Goal: Task Accomplishment & Management: Use online tool/utility

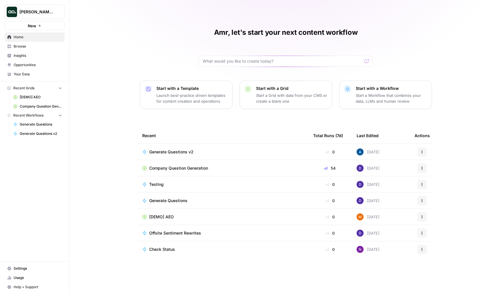
click at [34, 54] on span "Insights" at bounding box center [38, 55] width 48 height 5
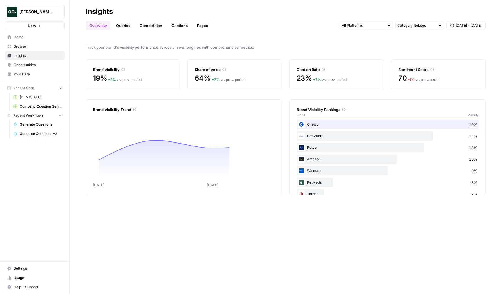
click at [126, 26] on link "Queries" at bounding box center [123, 25] width 21 height 9
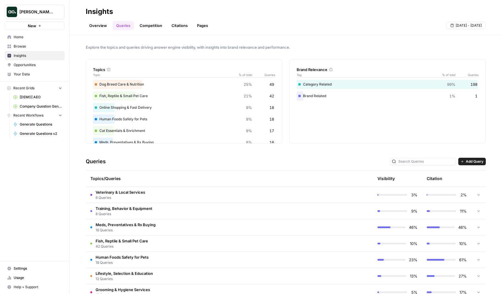
click at [134, 197] on span "6 Queries" at bounding box center [121, 197] width 50 height 5
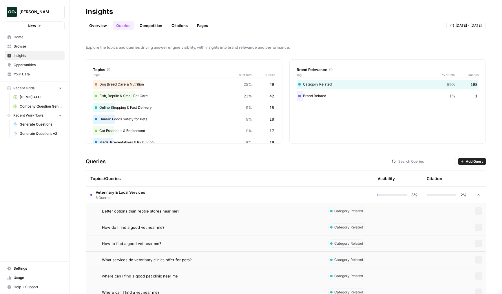
click at [138, 214] on td "Better options than reptile stores near me?" at bounding box center [205, 211] width 238 height 16
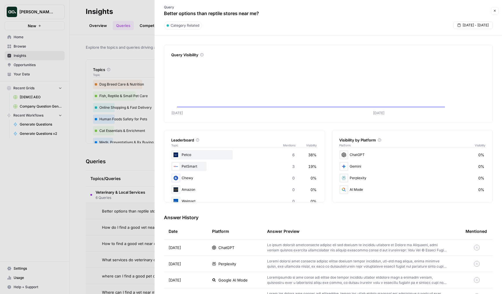
click at [234, 250] on span "ChatGPT" at bounding box center [227, 248] width 16 height 6
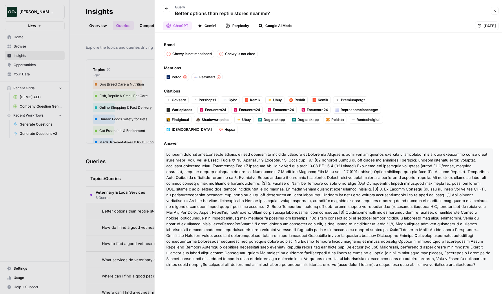
click at [214, 26] on button "Gemini" at bounding box center [207, 25] width 26 height 9
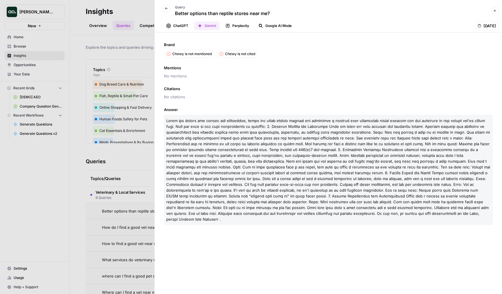
click at [237, 26] on button "Perplexity" at bounding box center [237, 25] width 31 height 9
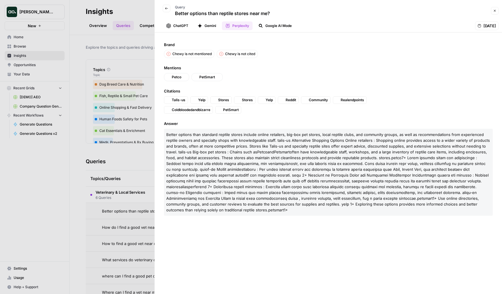
click at [167, 26] on icon "button" at bounding box center [168, 25] width 5 height 5
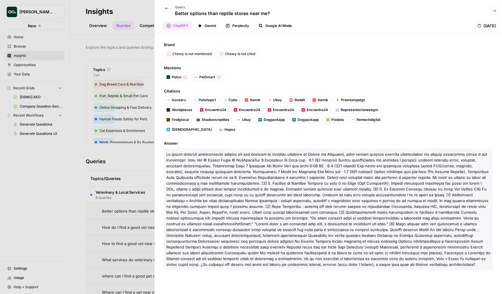
click at [484, 29] on div "Sep 8, 2025" at bounding box center [486, 25] width 23 height 9
click at [484, 25] on span "Sep 8, 2025" at bounding box center [490, 26] width 12 height 6
click at [475, 24] on div "Sep 8, 2025" at bounding box center [486, 25] width 23 height 9
click at [92, 145] on div at bounding box center [251, 147] width 502 height 294
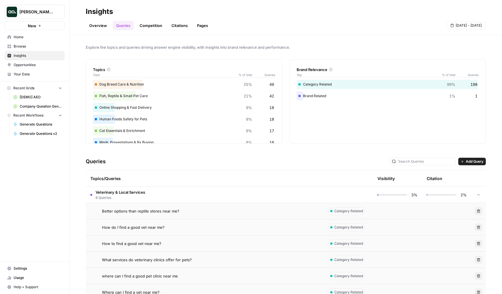
click at [139, 223] on td "How do I find a good vet near me?" at bounding box center [205, 227] width 238 height 16
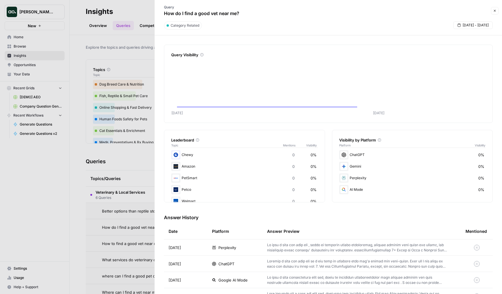
click at [116, 223] on div at bounding box center [251, 147] width 502 height 294
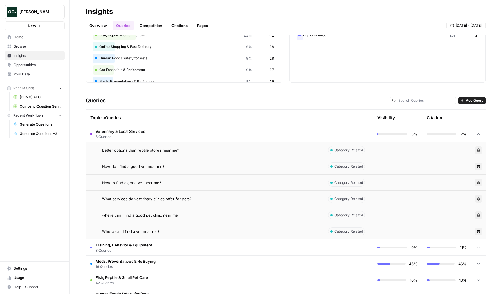
scroll to position [67, 0]
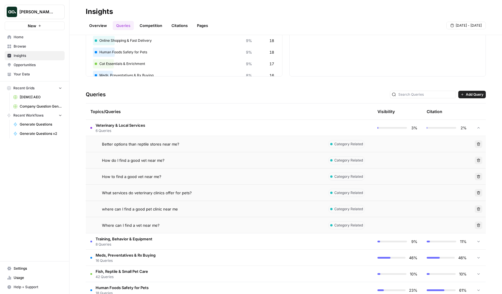
click at [193, 161] on div "How do I find a good vet near me?" at bounding box center [210, 160] width 217 height 6
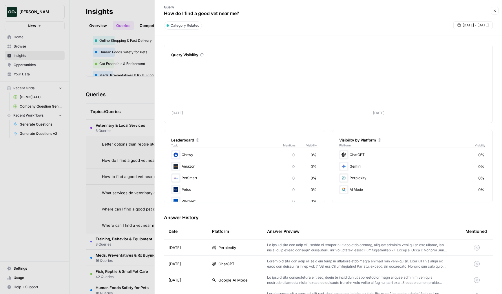
click at [474, 26] on span "Sep 2 - Sep 8" at bounding box center [476, 25] width 26 height 5
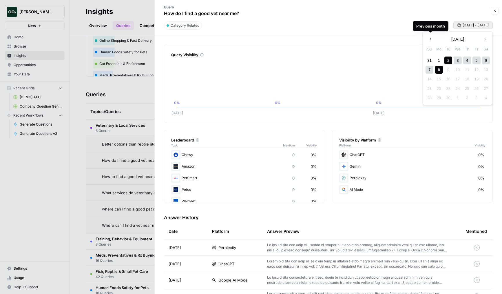
click at [291, 60] on icon "Sep 05 Sep 07 0% 0% 0% 0%" at bounding box center [328, 87] width 314 height 57
click at [138, 177] on div at bounding box center [251, 147] width 502 height 294
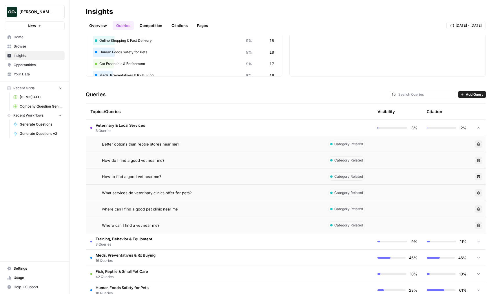
click at [149, 125] on td "Veterinary & Local Services 6 Queries" at bounding box center [205, 128] width 238 height 16
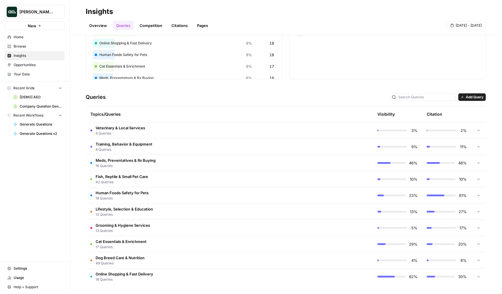
click at [147, 129] on td "Veterinary & Local Services 6 Queries" at bounding box center [205, 130] width 238 height 16
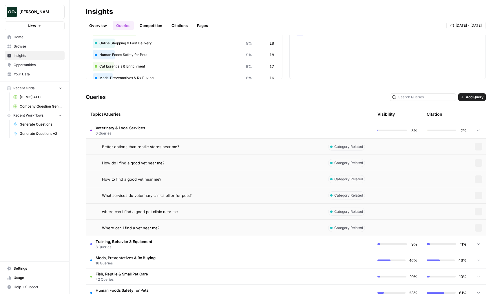
scroll to position [67, 0]
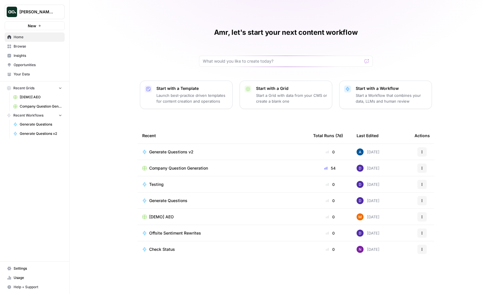
click at [43, 13] on span "Dillon Test" at bounding box center [36, 12] width 35 height 6
type input "angi"
click at [42, 43] on span "[PERSON_NAME]" at bounding box center [56, 44] width 77 height 6
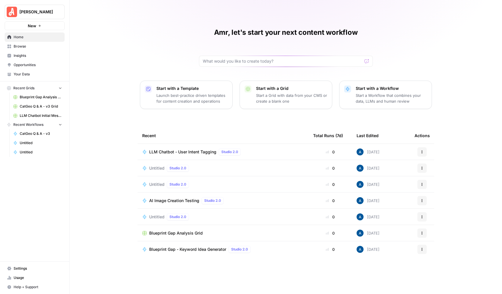
click at [37, 97] on span "Blueprint Gap Analysis Grid" at bounding box center [41, 96] width 42 height 5
click at [43, 116] on span "LLM Chatbot Initial Message Intent" at bounding box center [41, 115] width 42 height 5
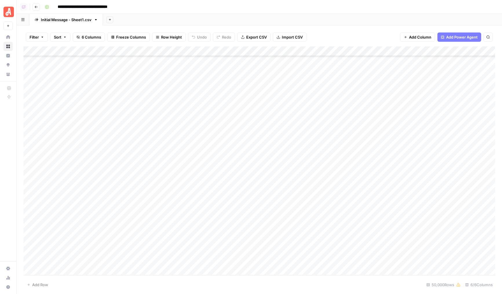
scroll to position [61, 0]
click at [28, 128] on div "Add Column" at bounding box center [259, 160] width 472 height 229
click at [29, 203] on div "Add Column" at bounding box center [259, 160] width 472 height 229
click at [232, 52] on div "Add Column" at bounding box center [259, 160] width 472 height 229
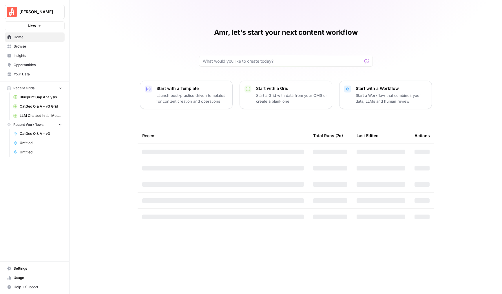
click at [44, 65] on span "Opportunities" at bounding box center [38, 64] width 48 height 5
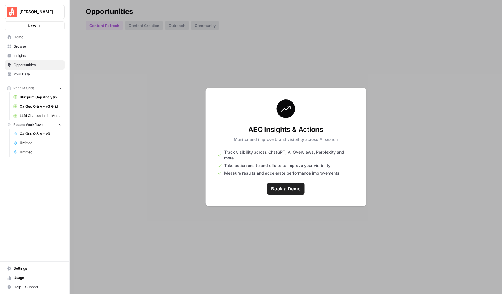
click at [30, 12] on span "Angi" at bounding box center [36, 12] width 35 height 6
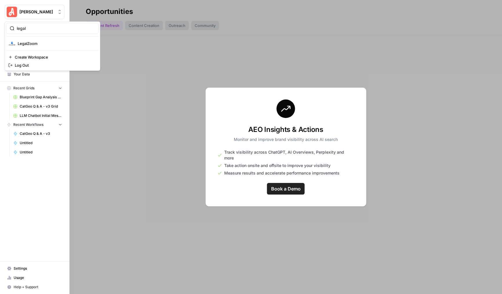
type input "legal"
click at [30, 46] on div "LegalZoom" at bounding box center [52, 43] width 88 height 7
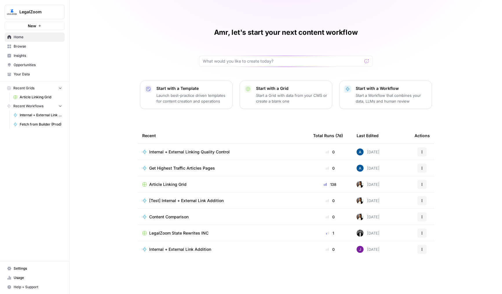
click at [31, 65] on span "Opportunities" at bounding box center [38, 64] width 48 height 5
click at [37, 9] on span "LegalZoom" at bounding box center [36, 12] width 35 height 6
type input "[PERSON_NAME]"
click at [40, 41] on span "[PERSON_NAME] Test" at bounding box center [56, 44] width 77 height 6
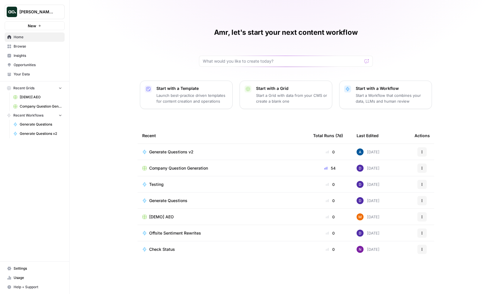
click at [170, 164] on td "Company Question Generation" at bounding box center [223, 168] width 171 height 16
click at [41, 104] on span "Company Question Generation" at bounding box center [41, 106] width 42 height 5
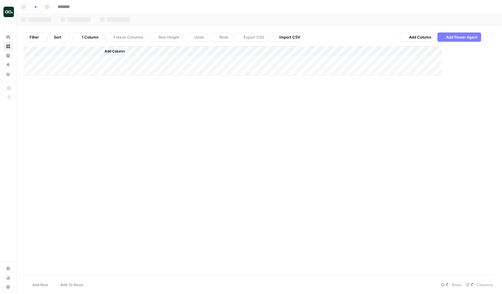
type input "**********"
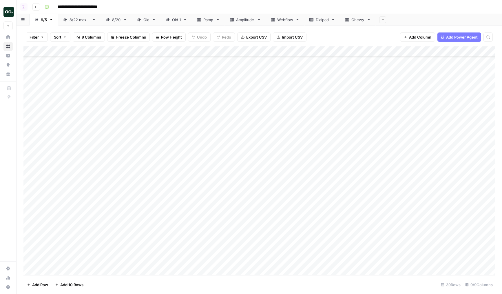
scroll to position [175, 0]
click at [126, 117] on div "Add Column" at bounding box center [259, 160] width 472 height 229
click at [75, 188] on div "Add Column" at bounding box center [259, 160] width 472 height 229
click at [51, 218] on div "Add Column" at bounding box center [259, 160] width 472 height 229
click at [90, 220] on div "Add Column" at bounding box center [259, 160] width 472 height 229
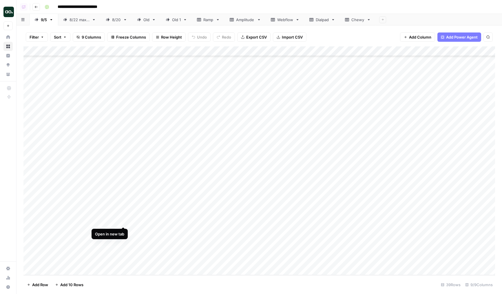
click at [123, 220] on div "Add Column" at bounding box center [259, 160] width 472 height 229
click at [105, 131] on div "Add Column" at bounding box center [259, 160] width 472 height 229
click at [64, 154] on div "Add Column" at bounding box center [259, 160] width 472 height 229
